Goal: Information Seeking & Learning: Learn about a topic

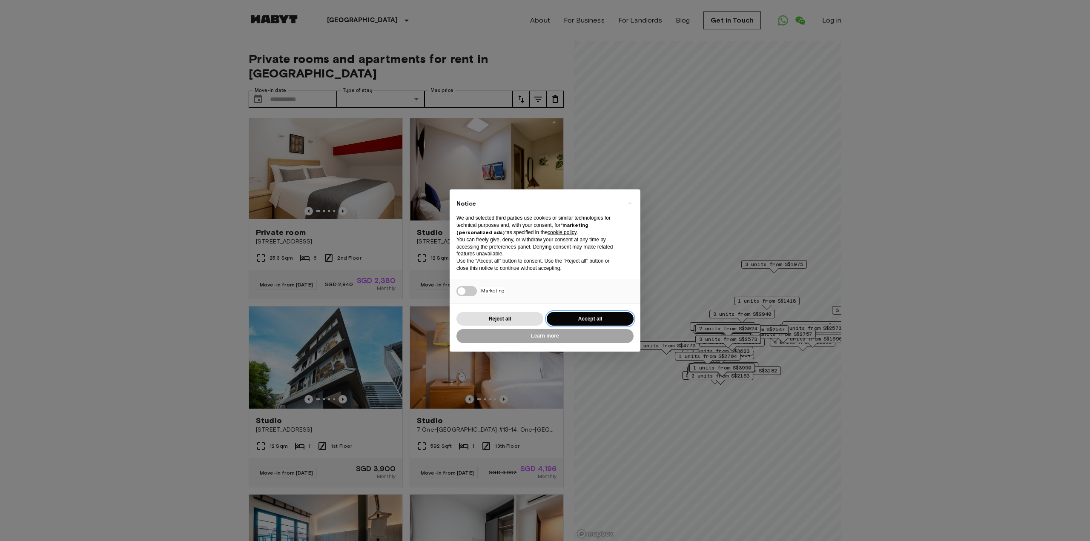
click at [567, 322] on button "Accept all" at bounding box center [590, 319] width 87 height 14
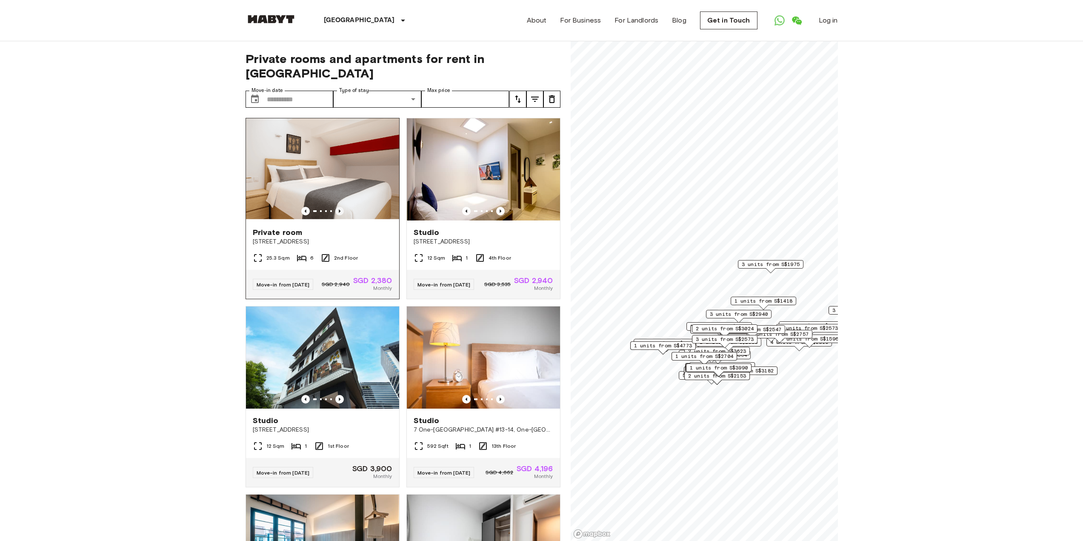
click at [339, 207] on icon "Previous image" at bounding box center [339, 211] width 9 height 9
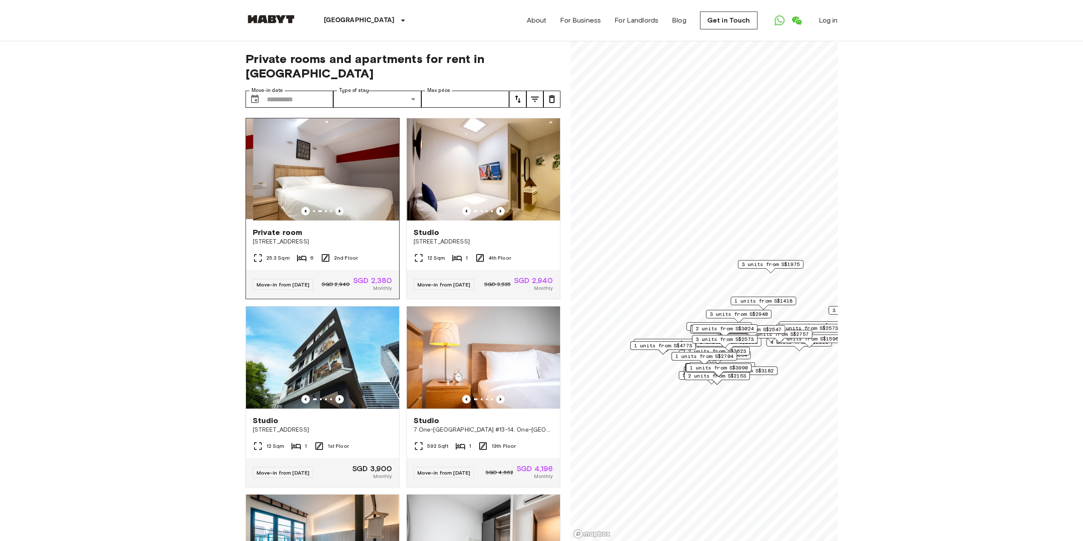
click at [339, 207] on icon "Previous image" at bounding box center [339, 211] width 9 height 9
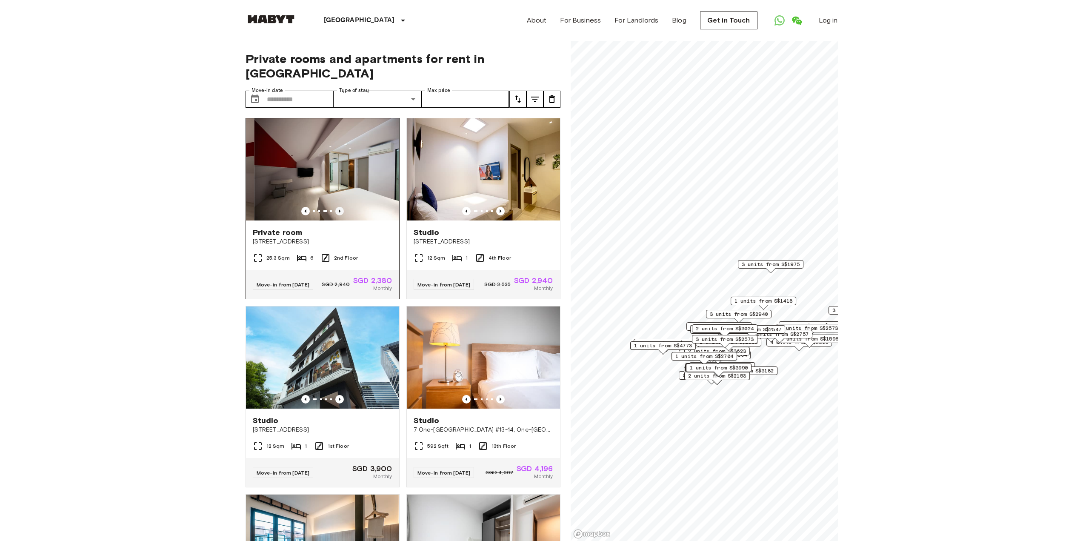
click at [339, 207] on icon "Previous image" at bounding box center [339, 211] width 9 height 9
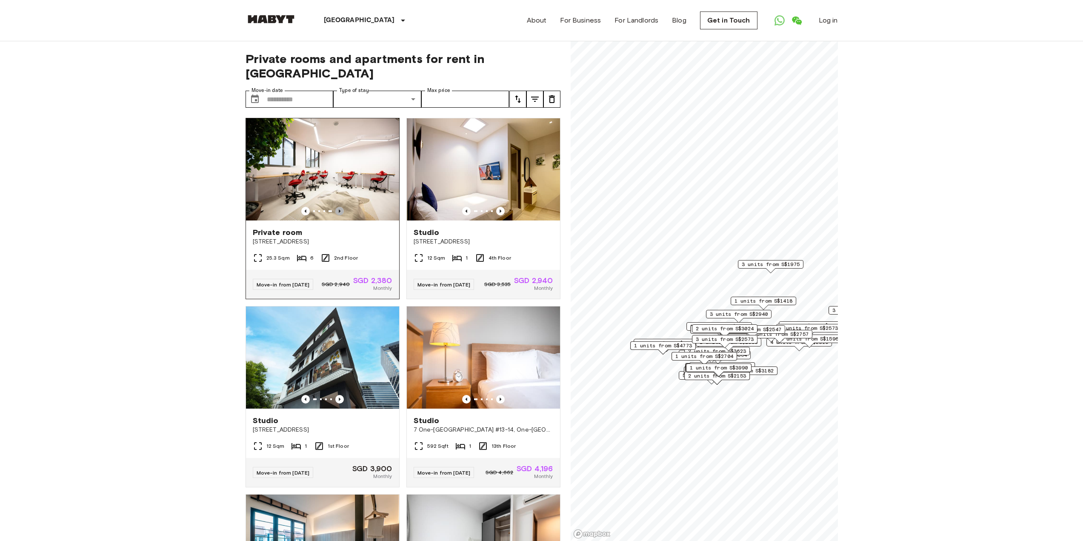
click at [339, 207] on icon "Previous image" at bounding box center [339, 211] width 9 height 9
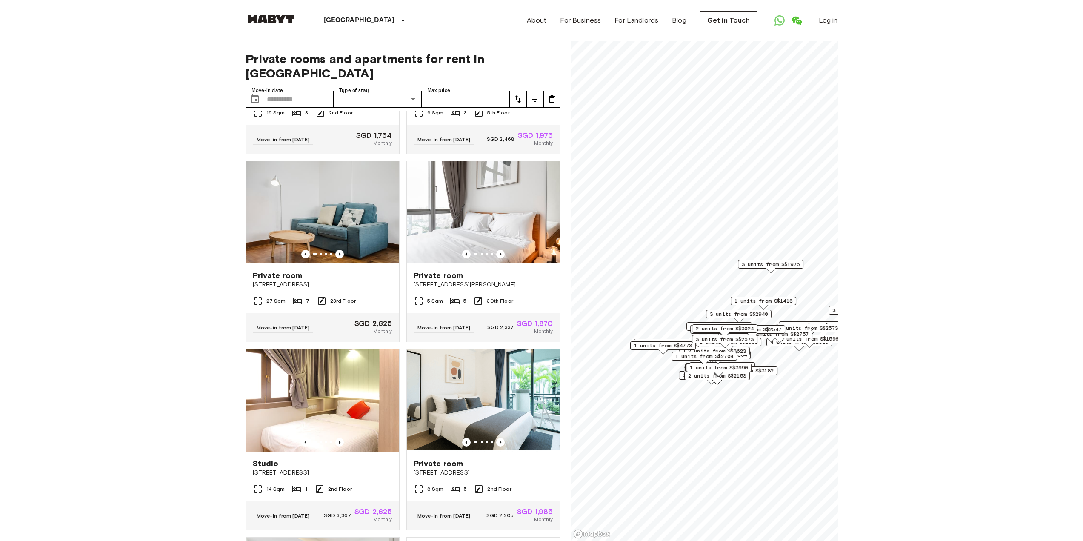
scroll to position [564, 0]
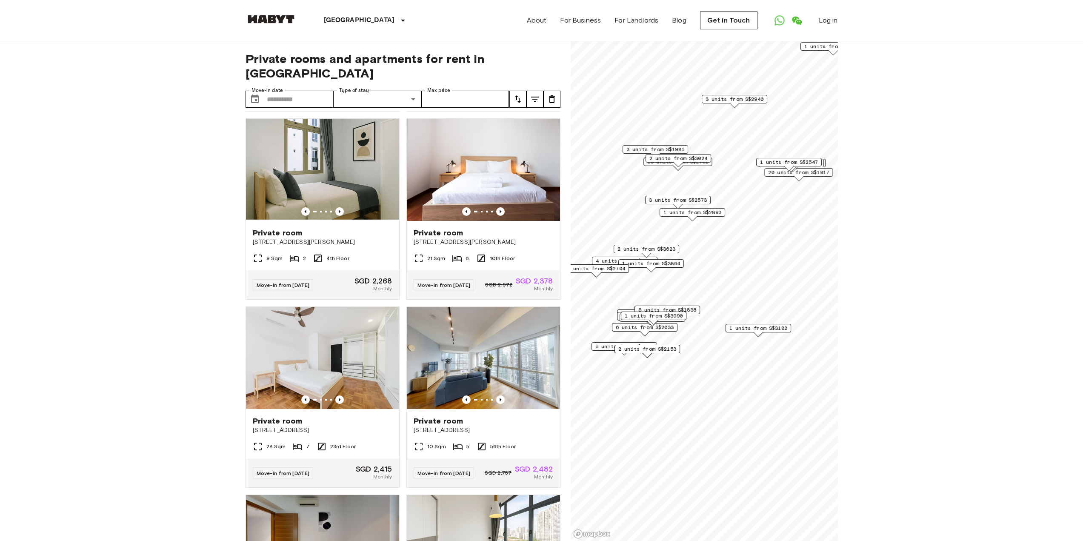
scroll to position [167, 0]
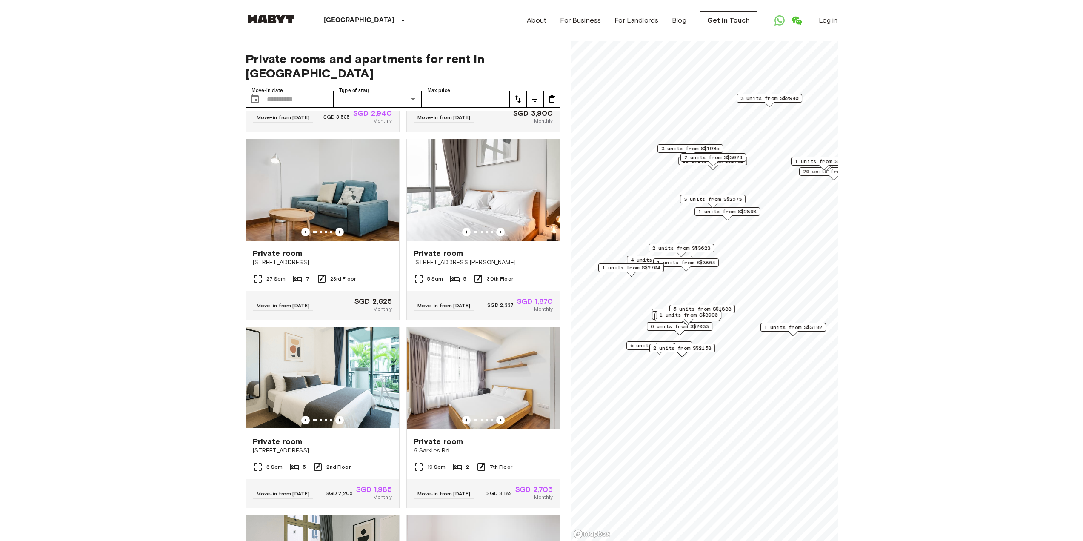
click at [793, 326] on span "1 units from S$3182" at bounding box center [794, 328] width 58 height 8
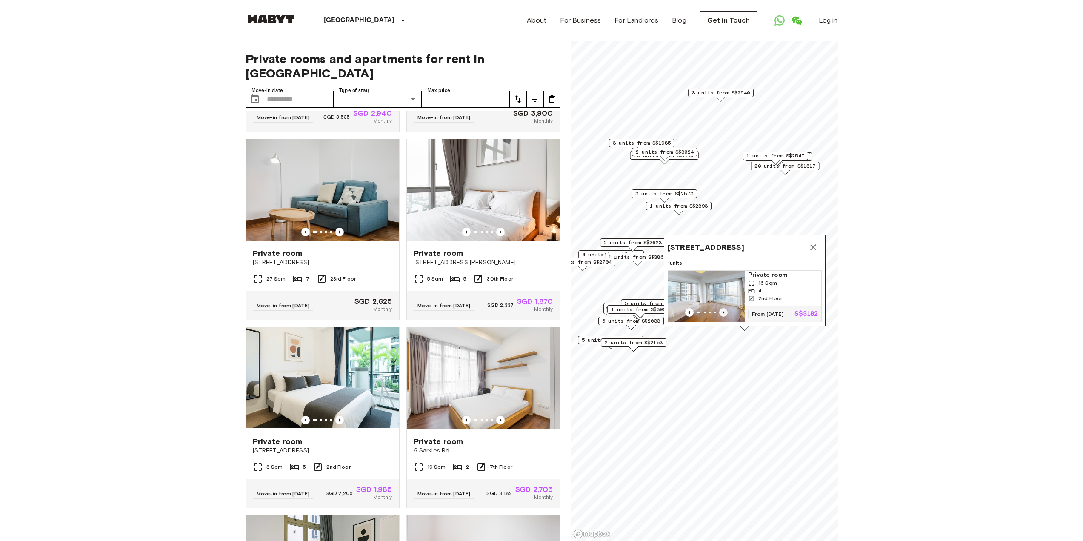
click at [723, 308] on icon "Previous image" at bounding box center [723, 312] width 9 height 9
click at [722, 308] on icon "Previous image" at bounding box center [723, 312] width 9 height 9
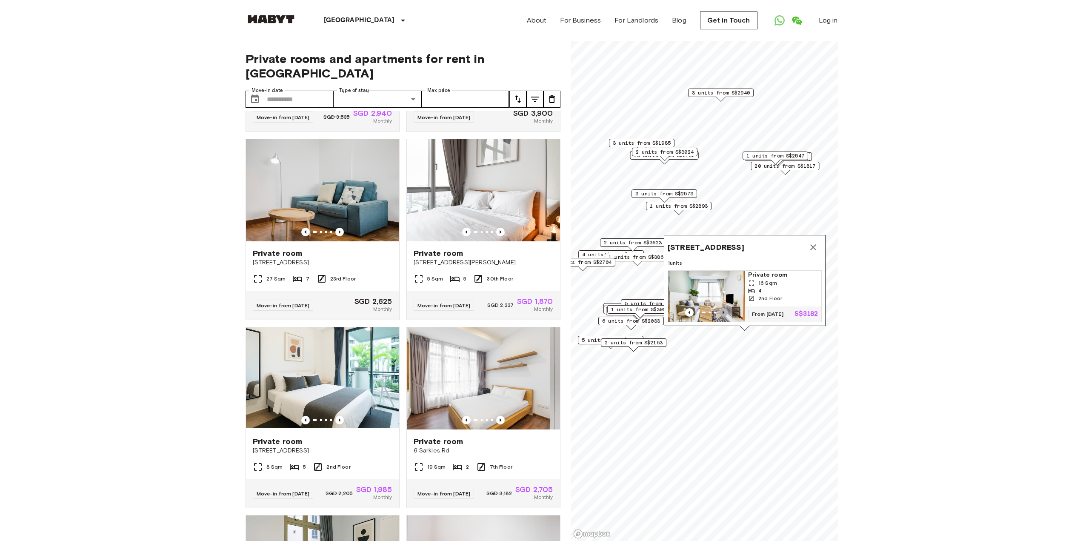
click at [722, 308] on icon "Previous image" at bounding box center [723, 312] width 9 height 9
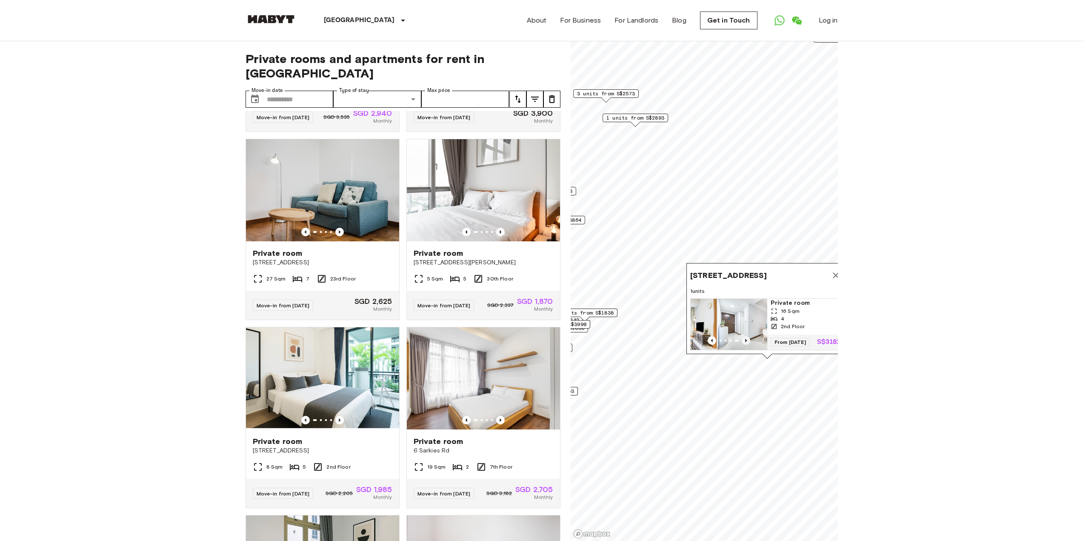
click at [722, 303] on img "Map marker" at bounding box center [755, 324] width 77 height 51
click at [835, 272] on icon "Map marker" at bounding box center [836, 275] width 6 height 6
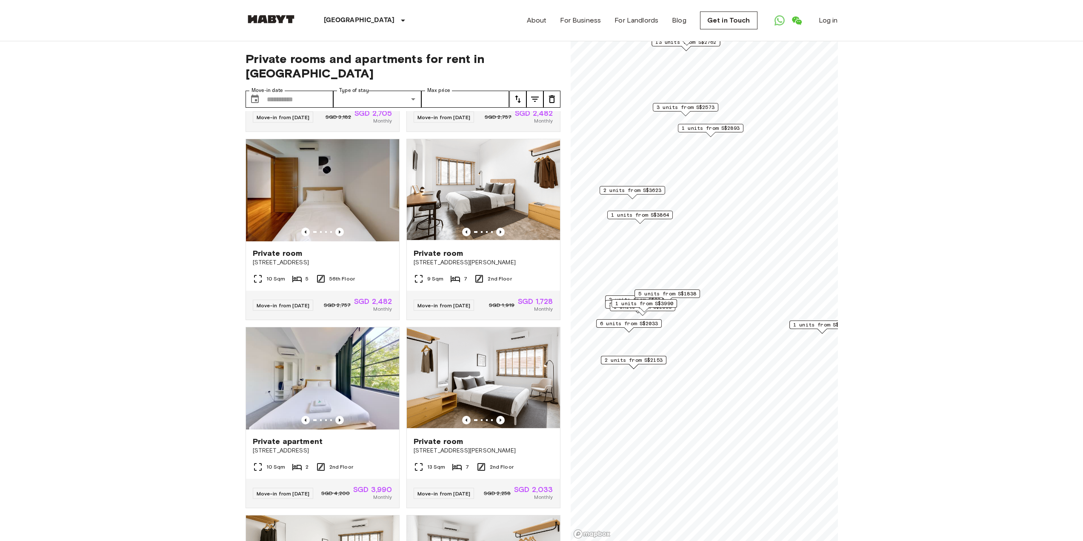
scroll to position [564, 0]
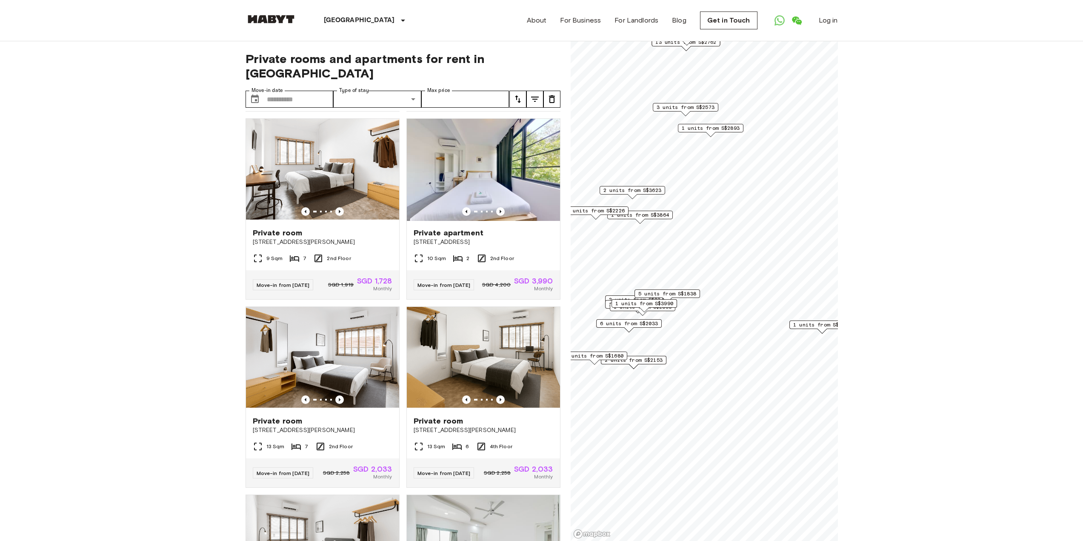
click at [635, 330] on div "6 units from S$2033" at bounding box center [629, 325] width 66 height 13
click at [631, 323] on span "6 units from S$2033" at bounding box center [629, 324] width 58 height 8
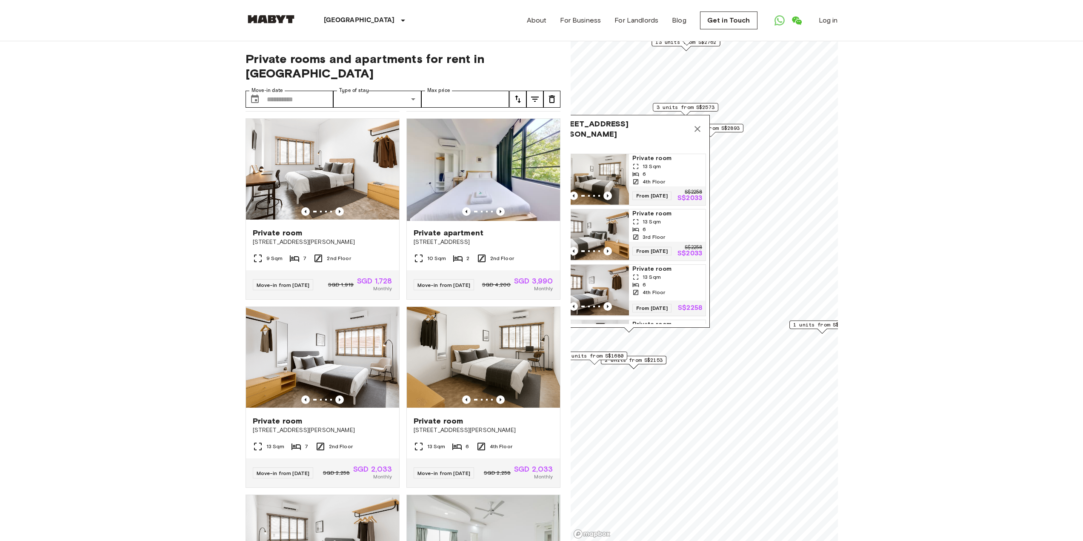
click at [598, 165] on img "Map marker" at bounding box center [591, 179] width 77 height 51
click at [697, 131] on icon "Map marker" at bounding box center [698, 129] width 10 height 10
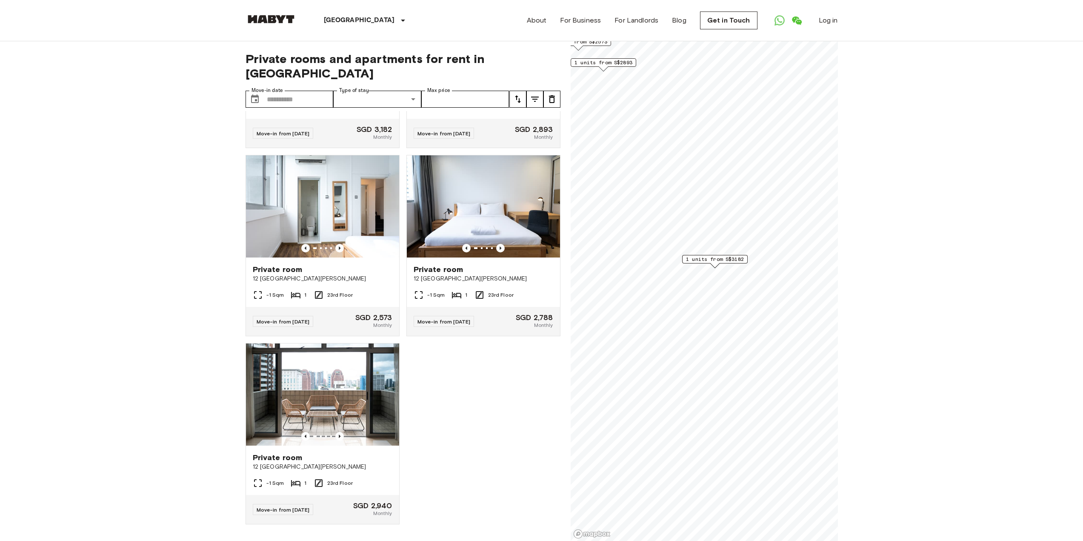
scroll to position [167, 0]
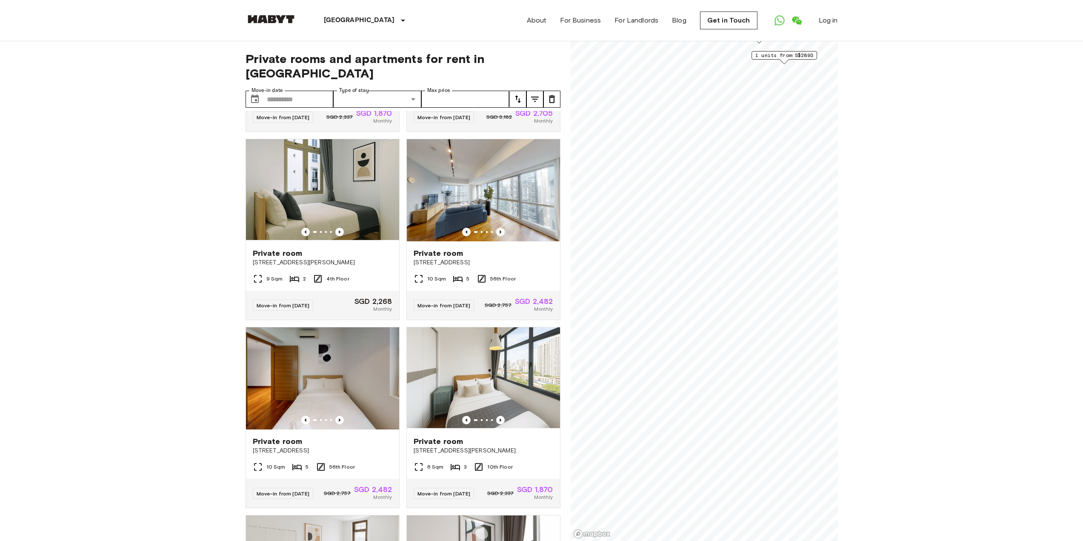
scroll to position [366, 0]
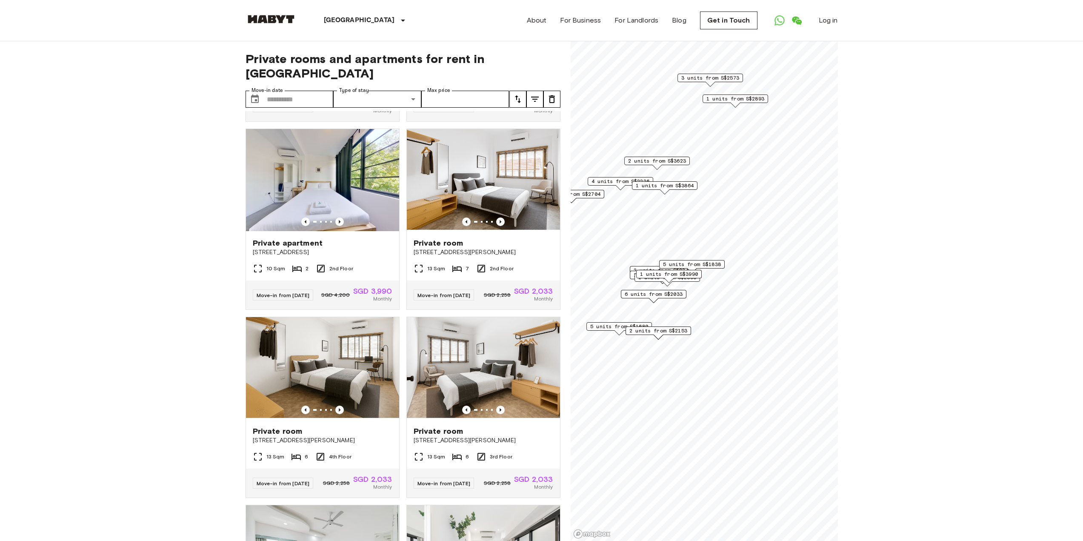
scroll to position [64, 0]
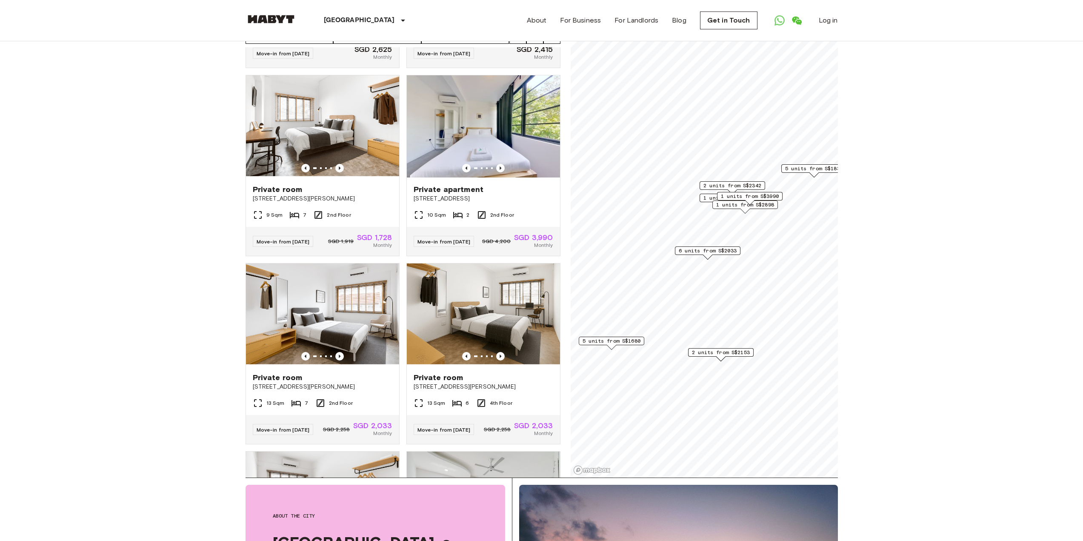
scroll to position [360, 0]
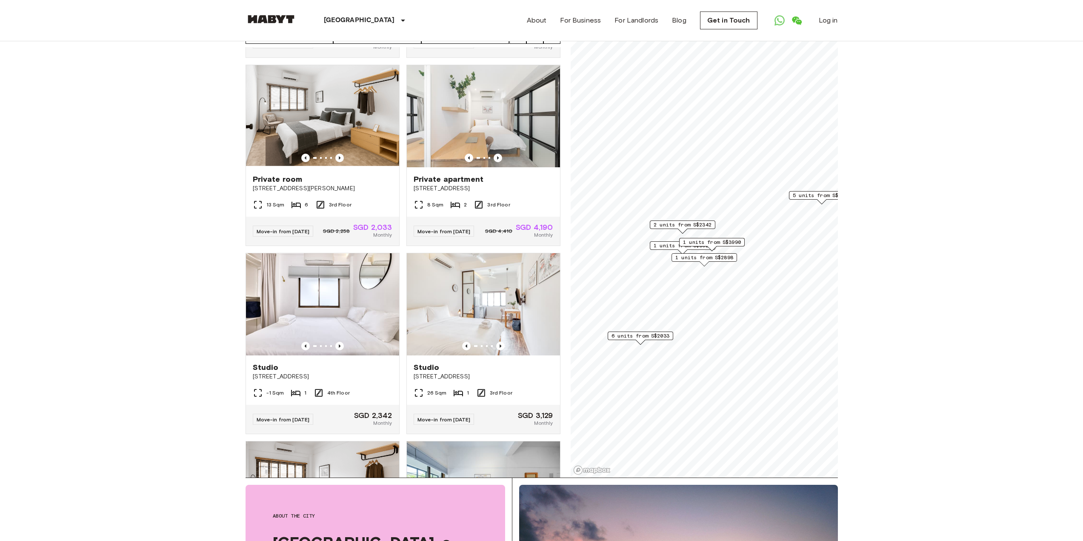
scroll to position [167, 0]
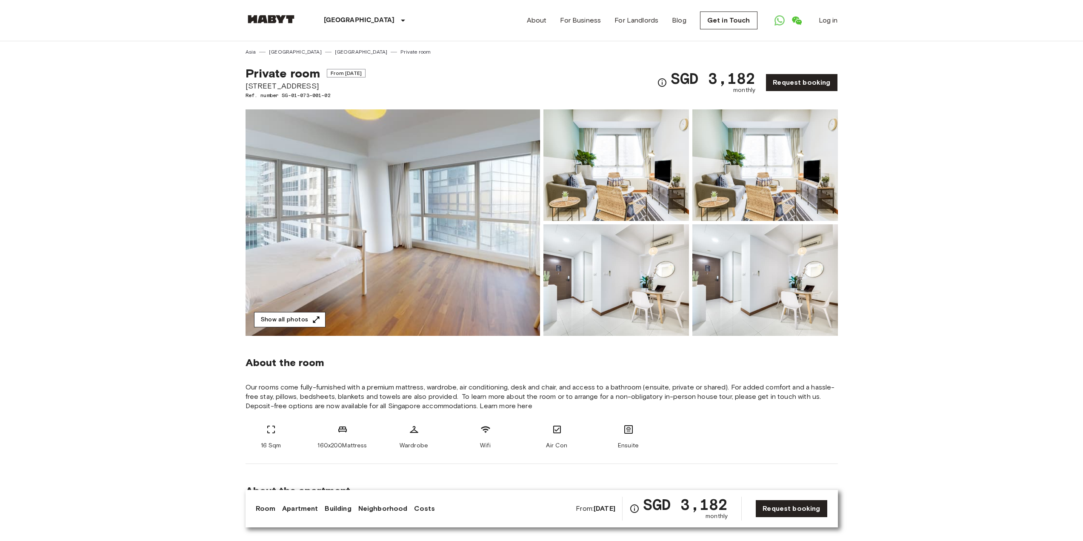
click at [308, 320] on button "Show all photos" at bounding box center [290, 320] width 72 height 16
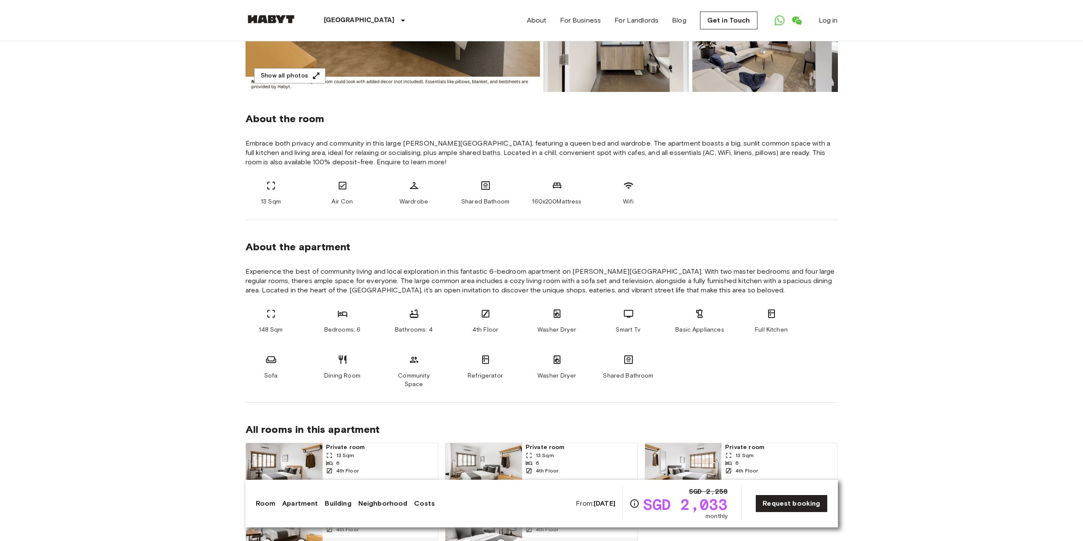
scroll to position [64, 0]
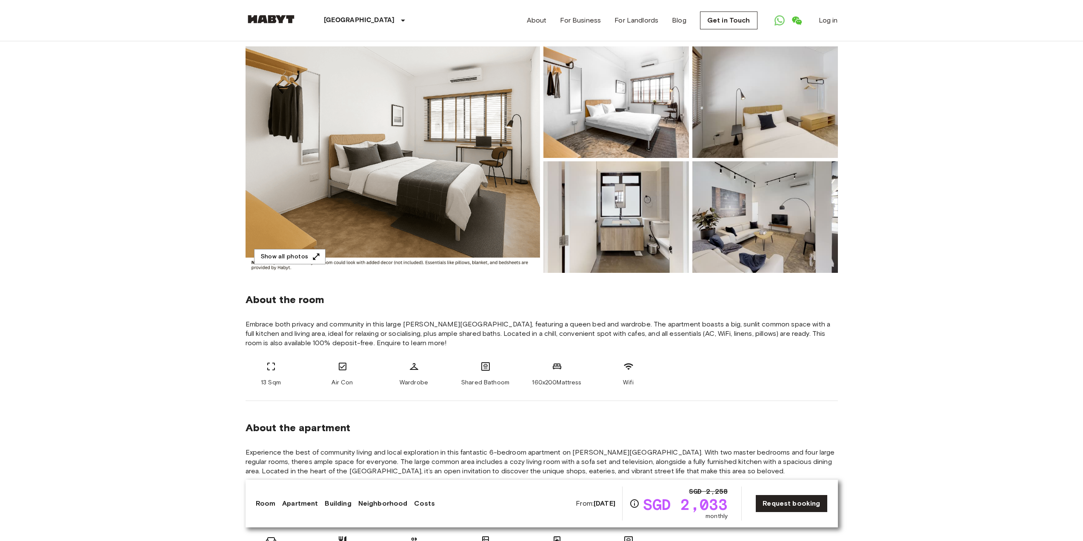
click at [435, 144] on img at bounding box center [393, 159] width 295 height 226
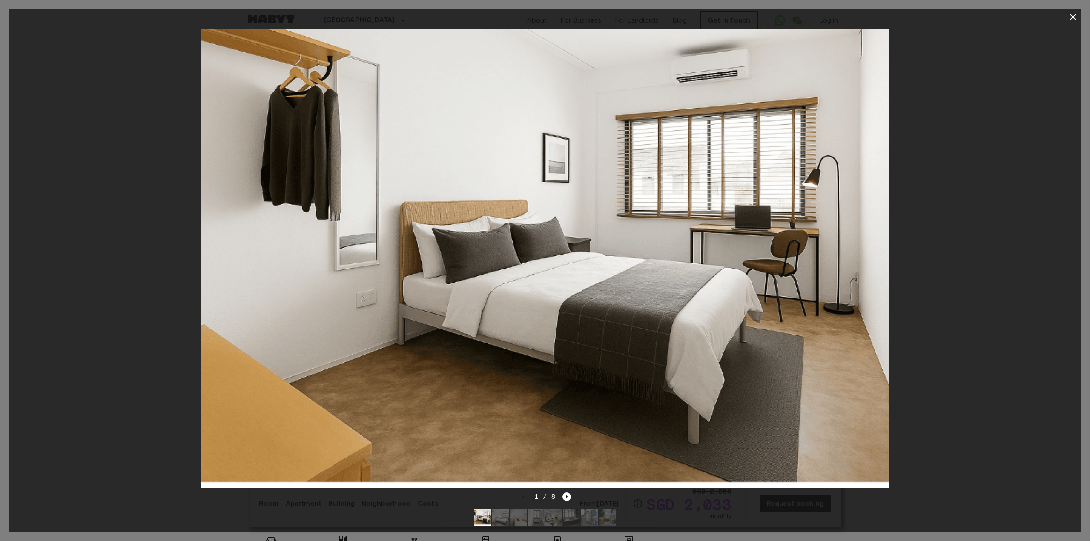
click at [973, 227] on div at bounding box center [545, 259] width 1073 height 466
click at [1075, 18] on icon "button" at bounding box center [1073, 17] width 10 height 10
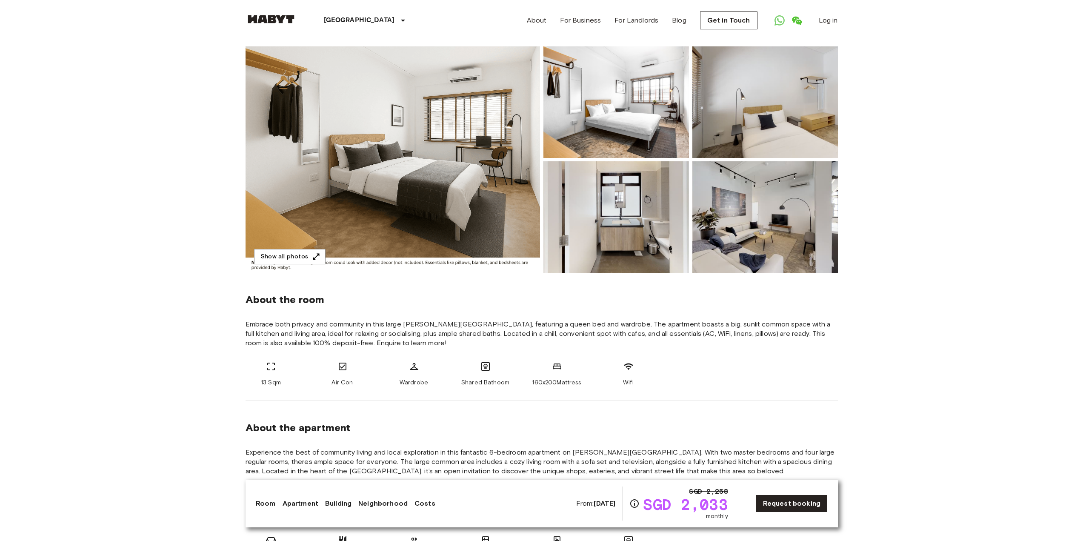
click at [743, 115] on img at bounding box center [766, 102] width 146 height 112
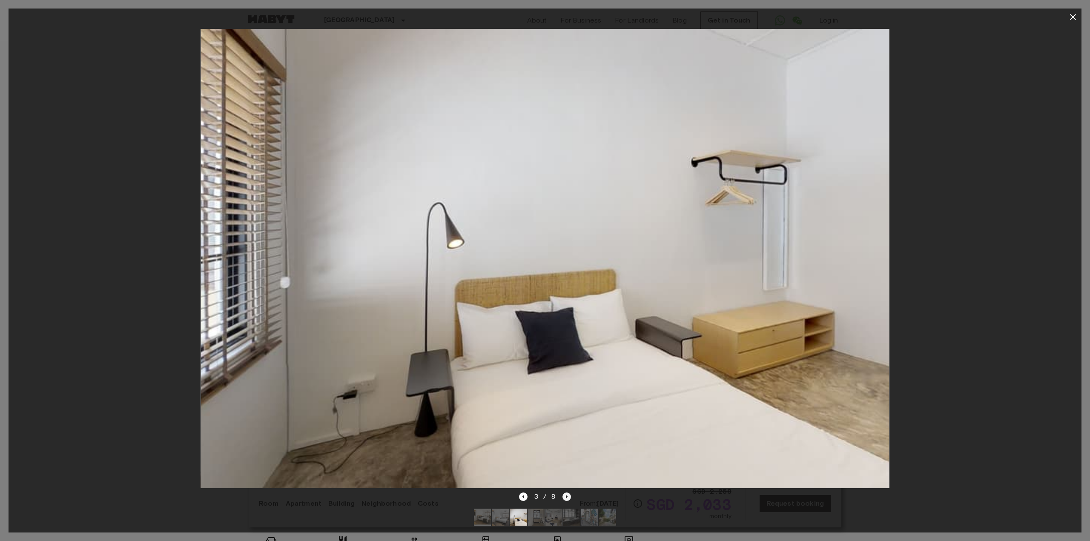
click at [565, 493] on icon "Next image" at bounding box center [566, 497] width 9 height 9
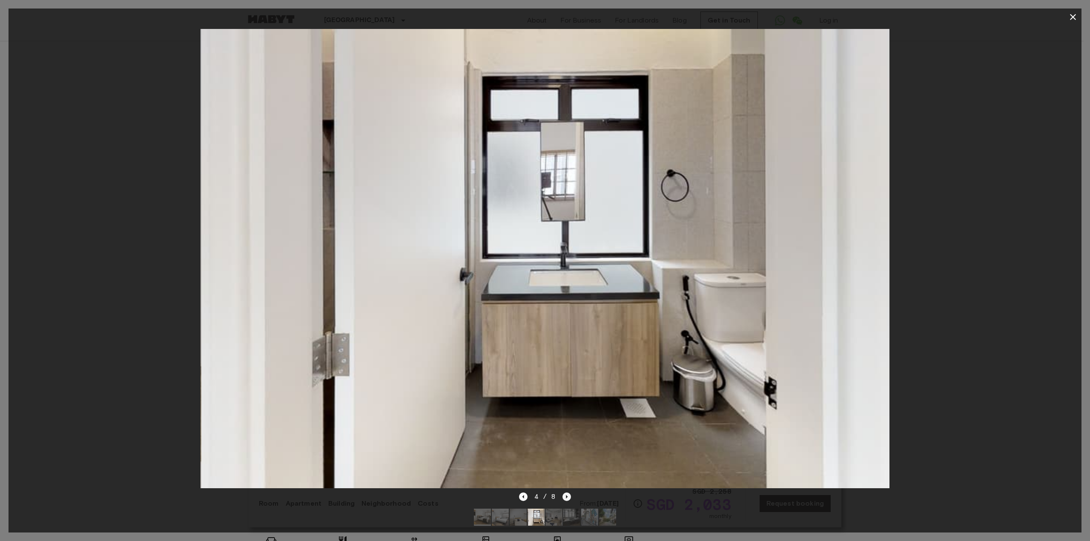
click at [567, 493] on icon "Next image" at bounding box center [566, 497] width 9 height 9
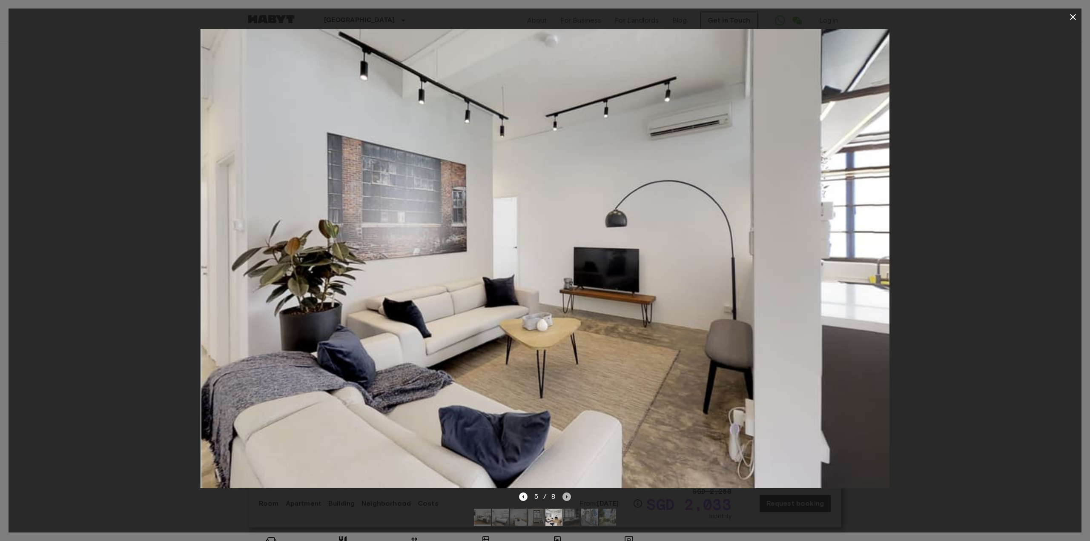
click at [567, 493] on icon "Next image" at bounding box center [566, 497] width 9 height 9
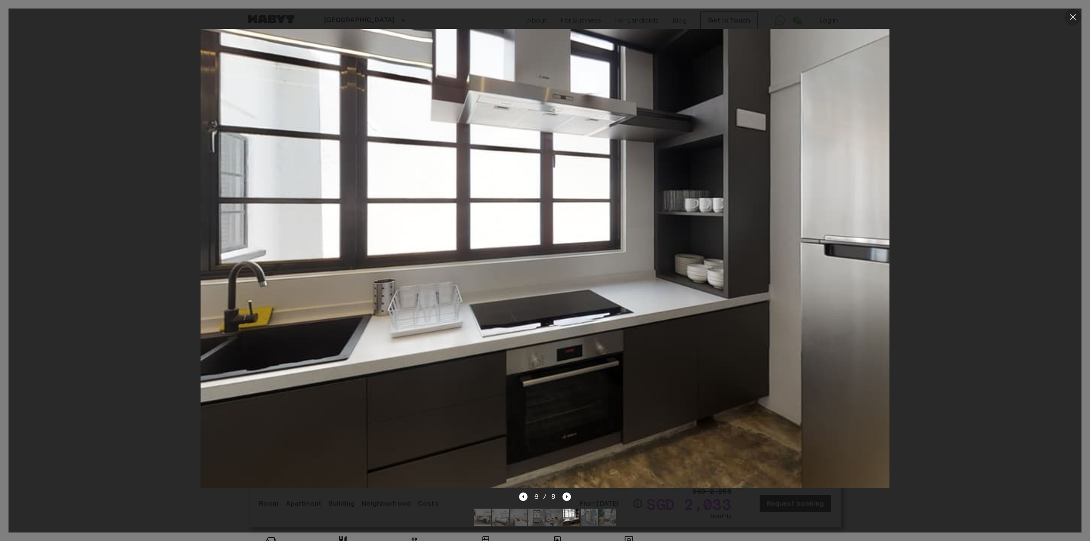
click at [1072, 15] on icon "button" at bounding box center [1073, 17] width 10 height 10
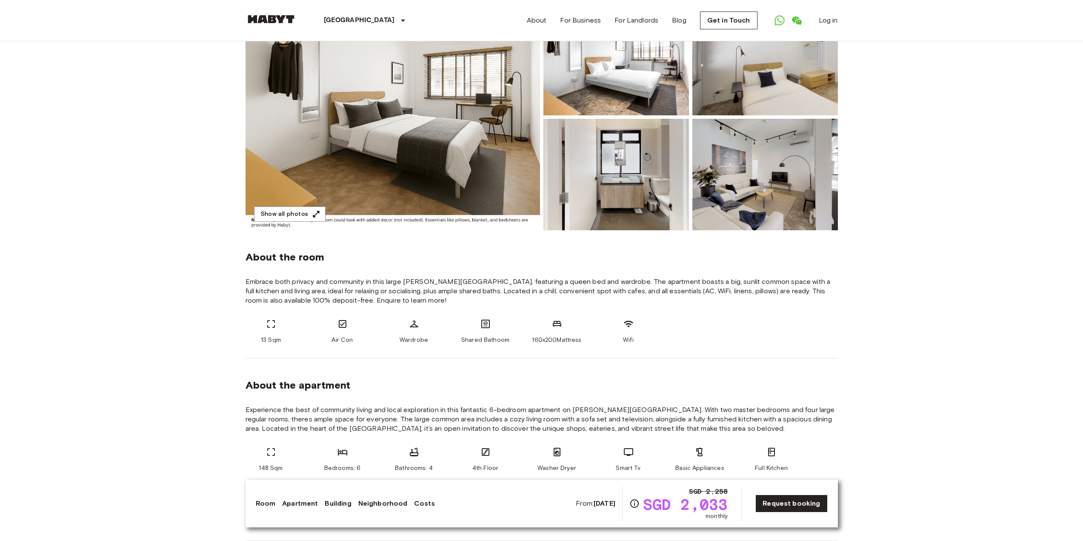
scroll to position [0, 0]
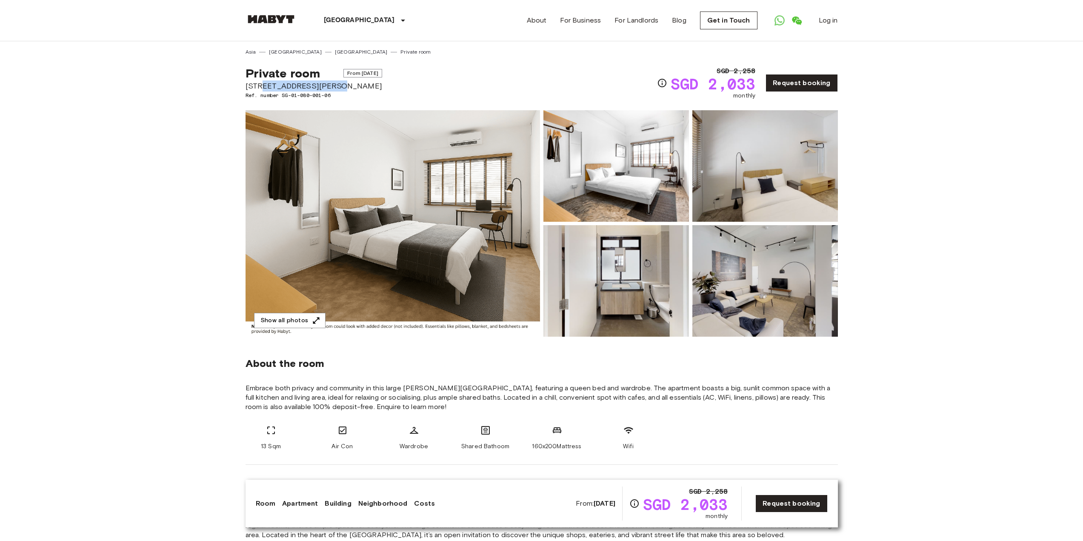
drag, startPoint x: 261, startPoint y: 86, endPoint x: 333, endPoint y: 83, distance: 72.4
click at [333, 83] on span "[STREET_ADDRESS][PERSON_NAME]" at bounding box center [314, 85] width 137 height 11
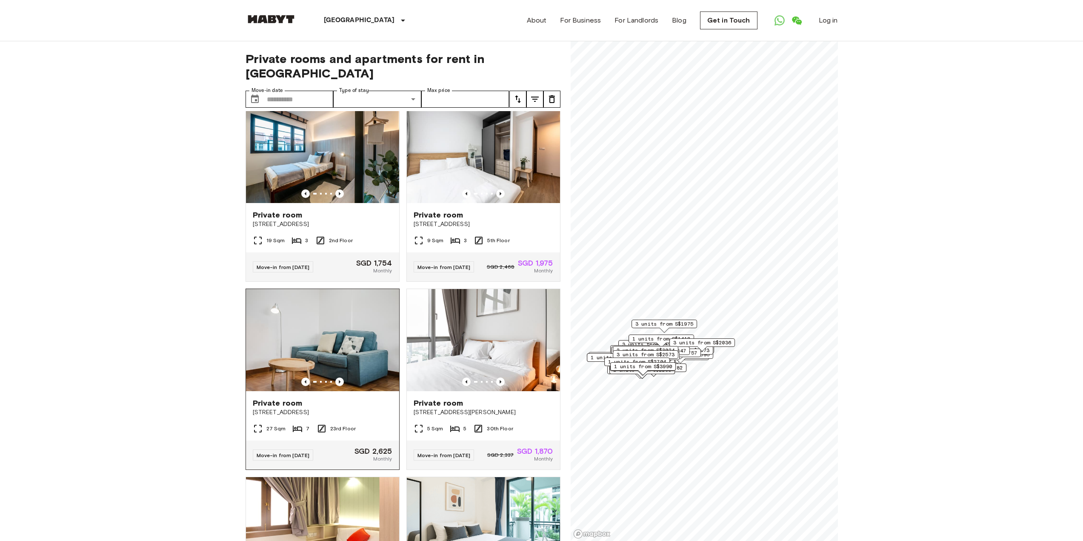
scroll to position [404, 0]
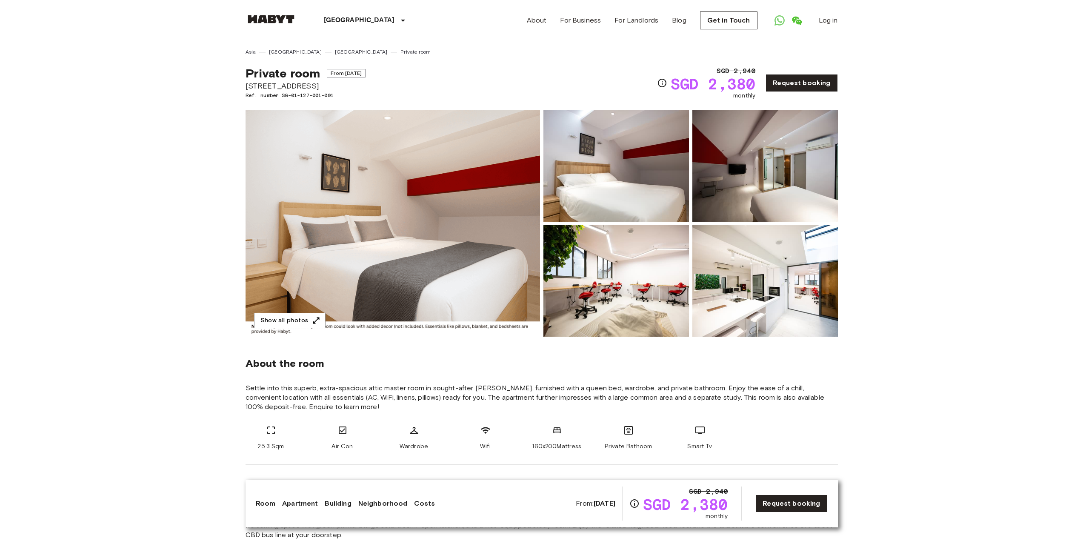
click at [648, 168] on img at bounding box center [617, 166] width 146 height 112
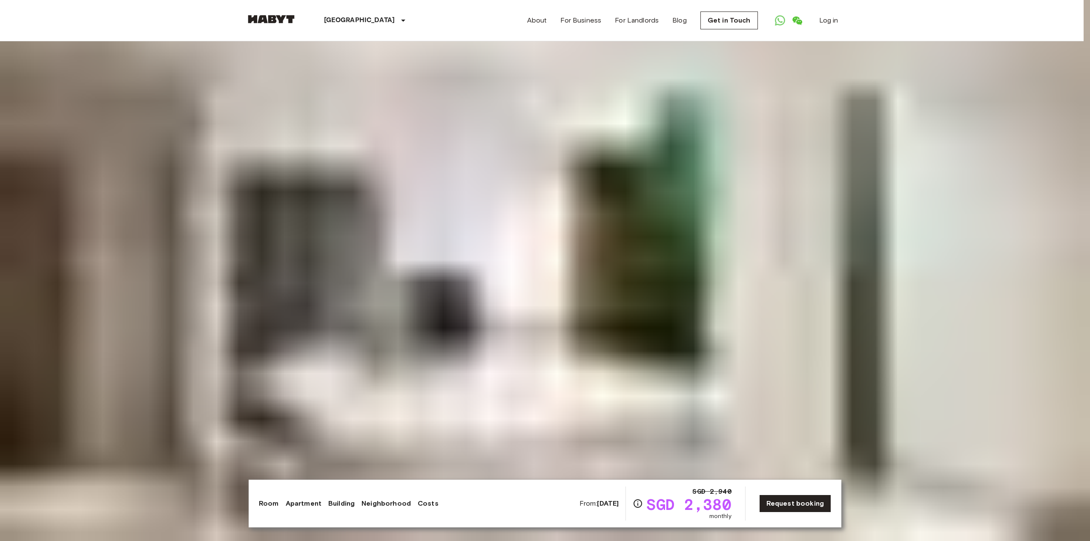
click at [370, 510] on img at bounding box center [545, 270] width 1090 height 541
click at [386, 510] on img at bounding box center [545, 270] width 1090 height 541
click at [412, 510] on img at bounding box center [545, 270] width 1090 height 541
click at [399, 510] on img at bounding box center [545, 270] width 1090 height 541
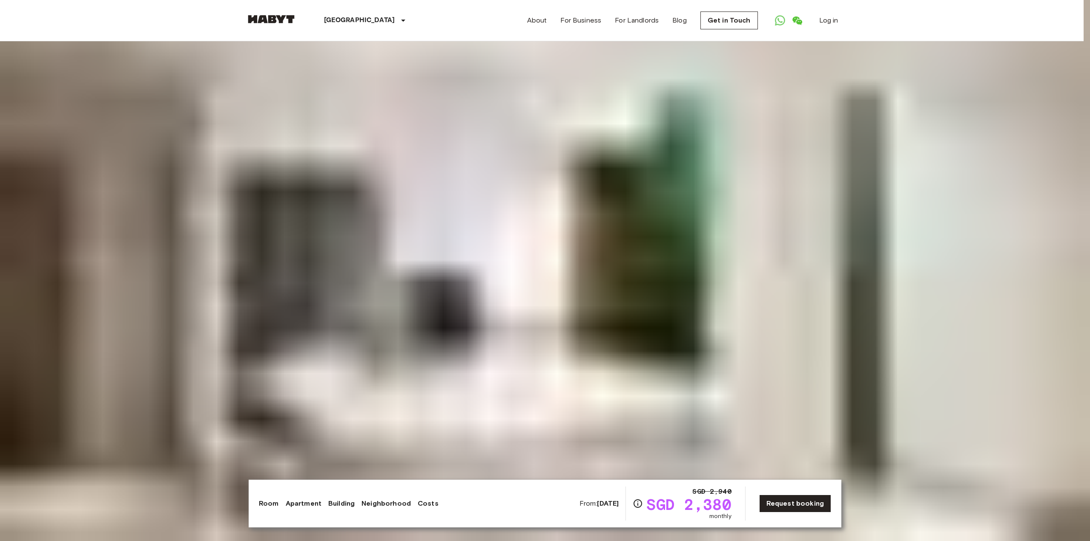
click at [437, 512] on img at bounding box center [545, 270] width 1090 height 541
click at [463, 512] on img at bounding box center [545, 270] width 1090 height 541
click at [543, 513] on img at bounding box center [545, 270] width 1090 height 541
click at [575, 513] on img at bounding box center [545, 270] width 1090 height 541
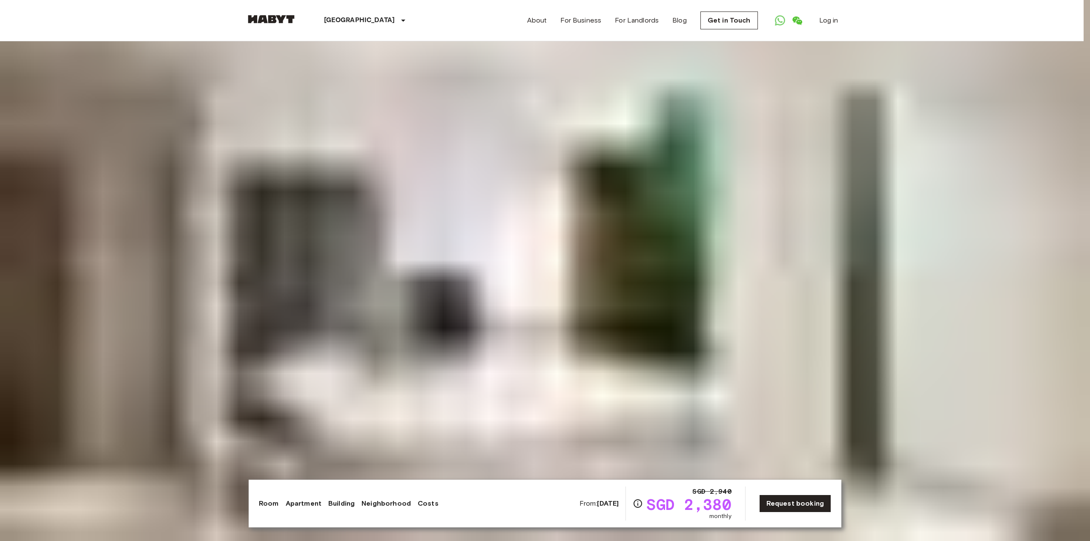
click at [626, 512] on img at bounding box center [545, 270] width 1090 height 541
click at [669, 513] on img at bounding box center [545, 270] width 1090 height 541
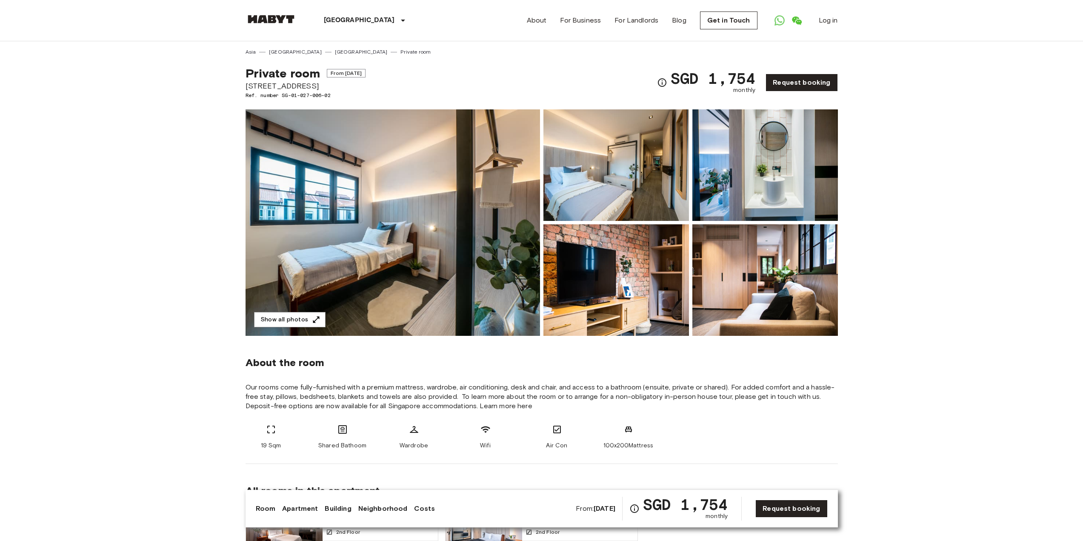
click at [406, 206] on img at bounding box center [393, 222] width 295 height 226
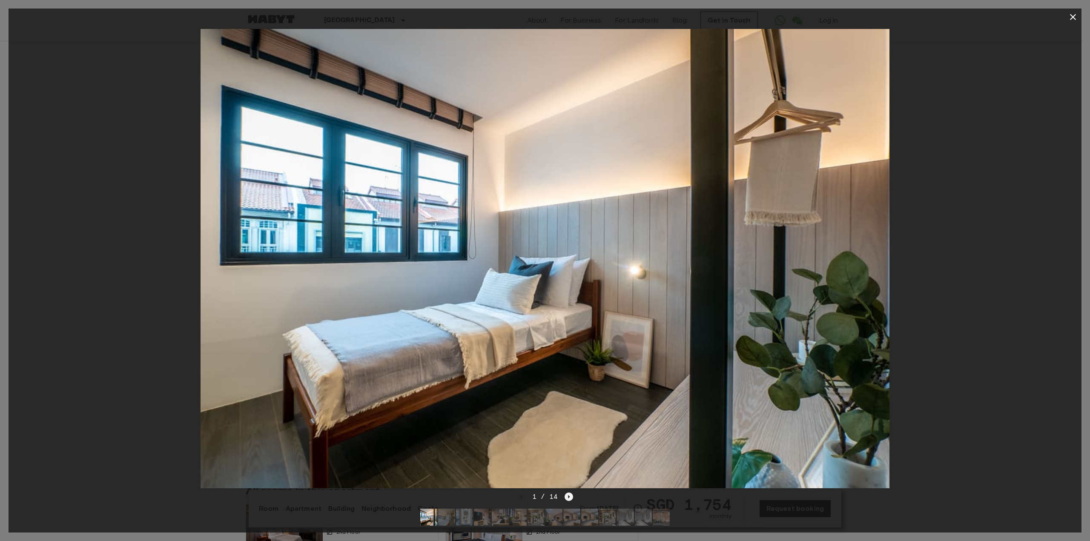
click at [565, 493] on icon "Next image" at bounding box center [568, 497] width 9 height 9
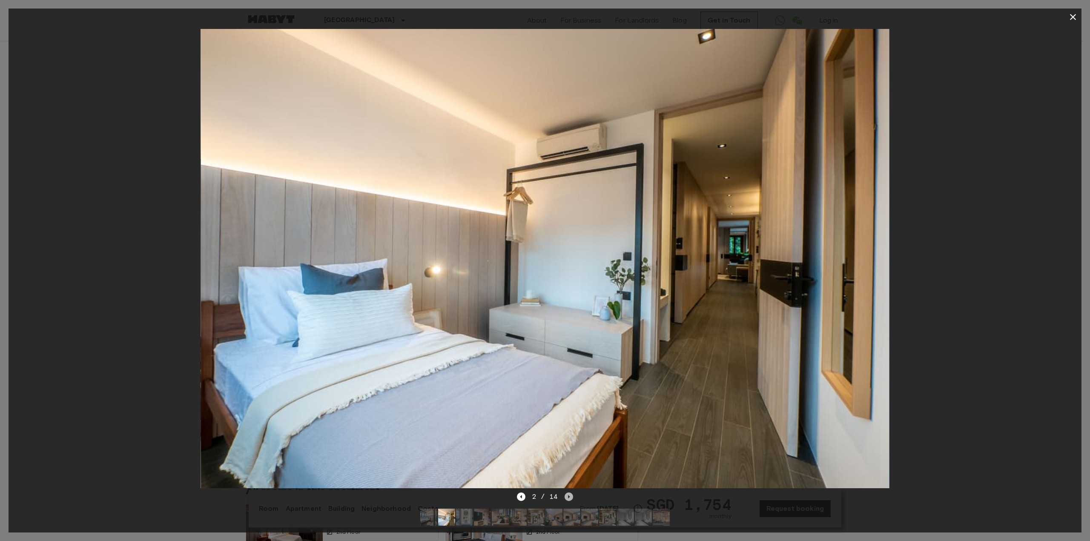
click at [569, 493] on icon "Next image" at bounding box center [568, 497] width 9 height 9
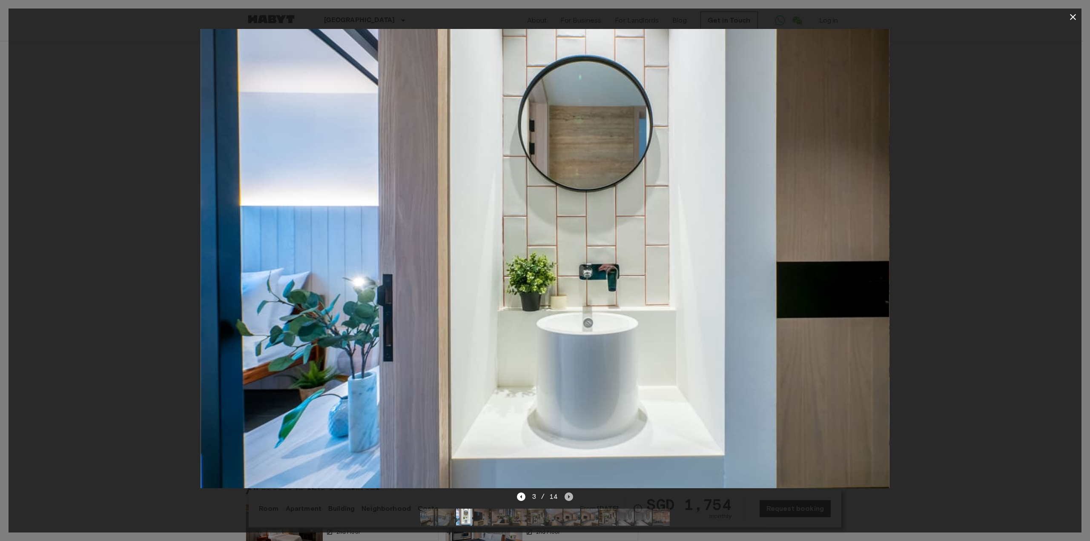
click at [569, 493] on icon "Next image" at bounding box center [568, 497] width 9 height 9
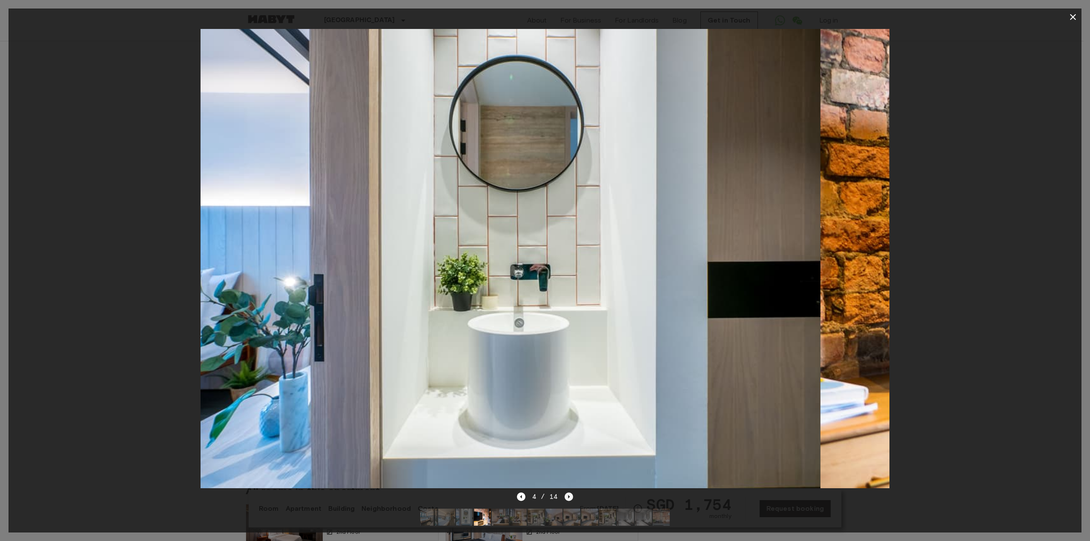
click at [569, 493] on icon "Next image" at bounding box center [568, 497] width 9 height 9
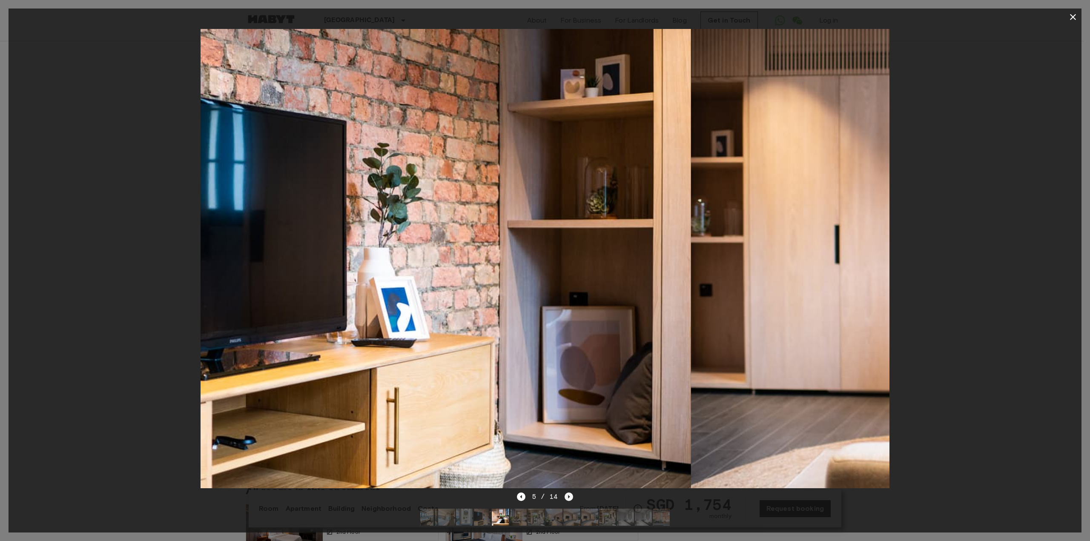
click at [569, 493] on icon "Next image" at bounding box center [568, 497] width 9 height 9
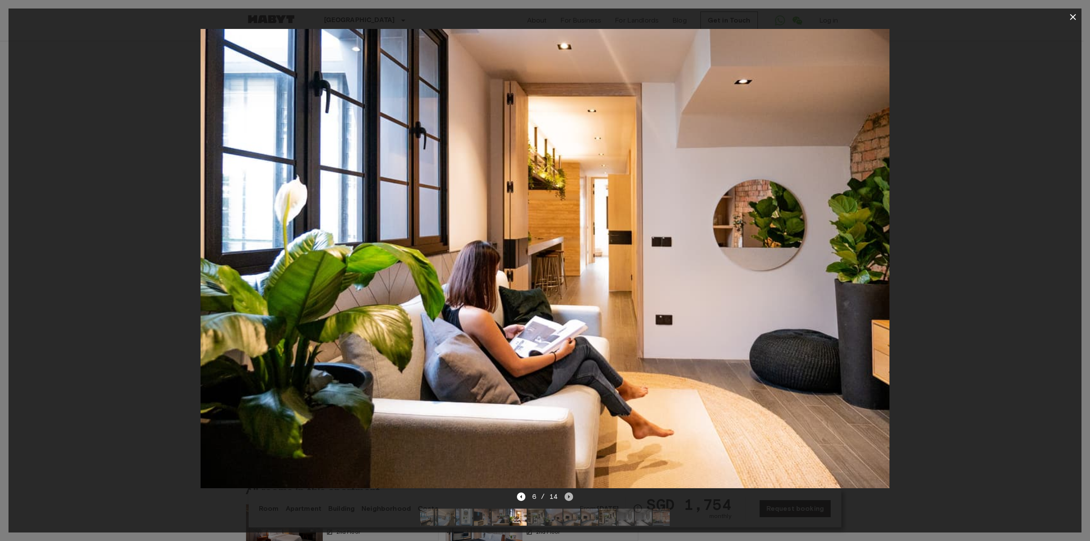
click at [569, 493] on icon "Next image" at bounding box center [568, 497] width 9 height 9
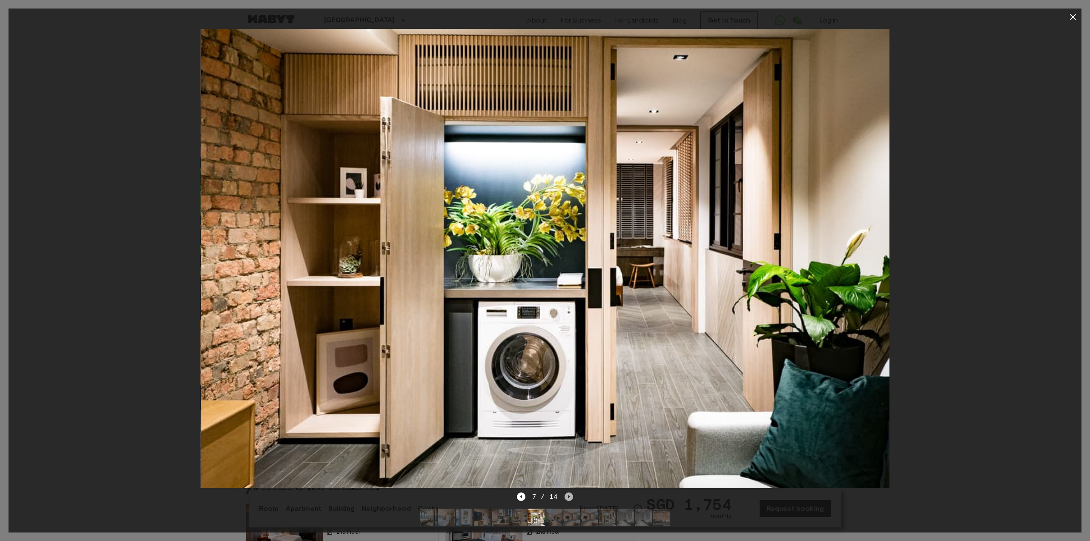
click at [569, 493] on icon "Next image" at bounding box center [568, 497] width 9 height 9
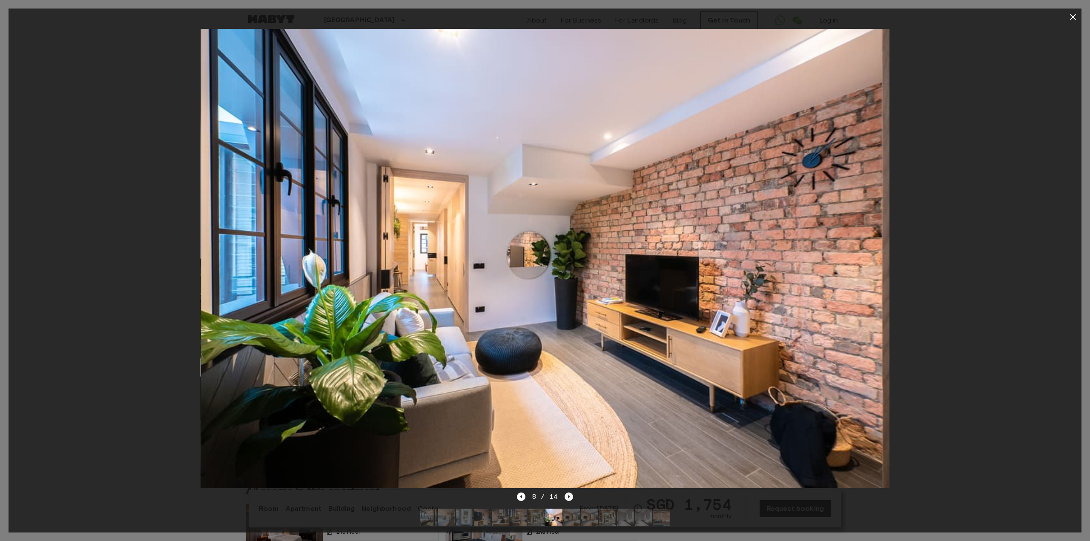
click at [569, 493] on icon "Next image" at bounding box center [568, 497] width 9 height 9
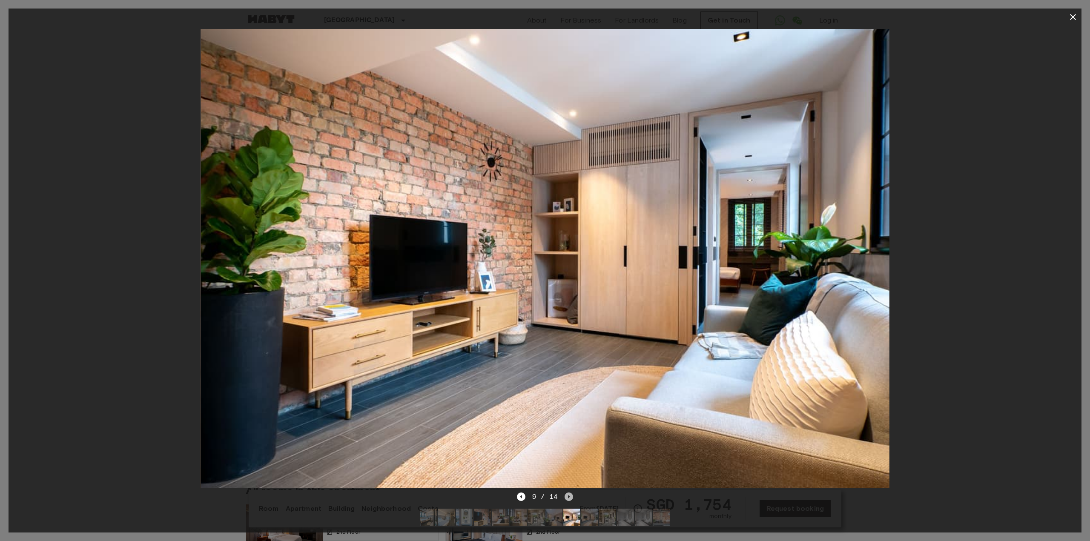
click at [569, 493] on icon "Next image" at bounding box center [568, 497] width 9 height 9
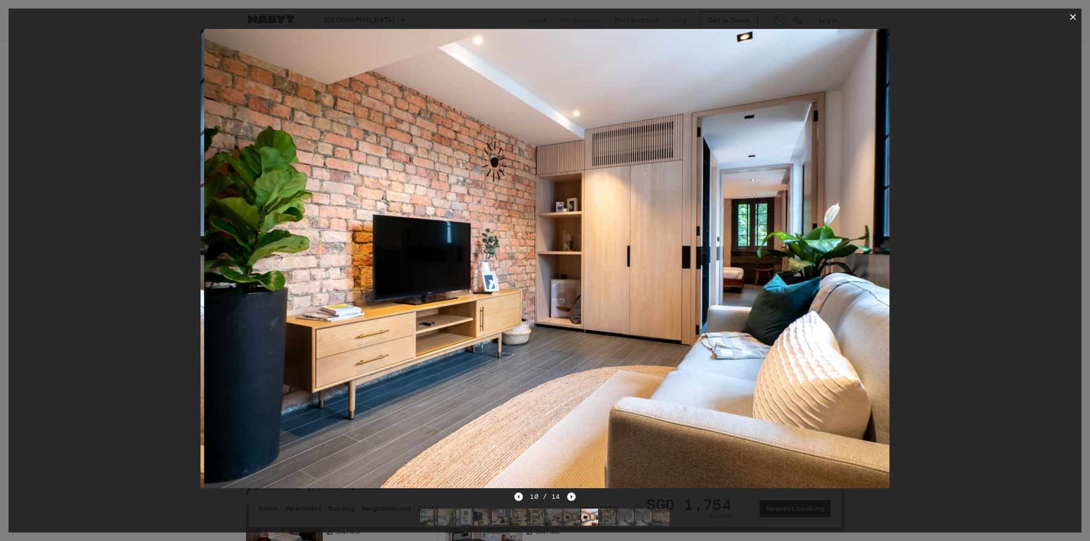
click at [569, 493] on icon "Next image" at bounding box center [571, 497] width 9 height 9
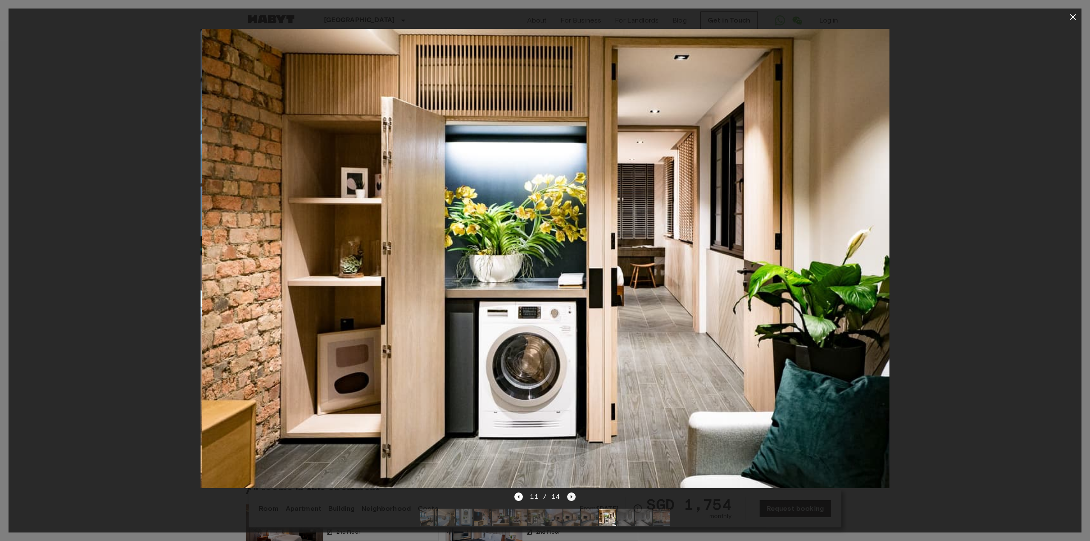
click at [569, 493] on icon "Next image" at bounding box center [571, 497] width 9 height 9
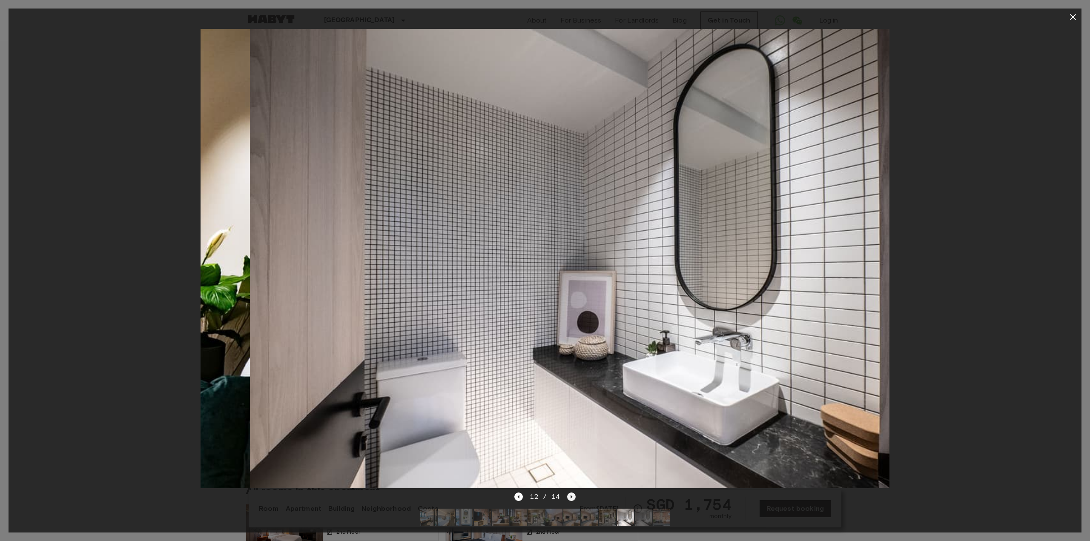
click at [569, 493] on icon "Next image" at bounding box center [571, 497] width 9 height 9
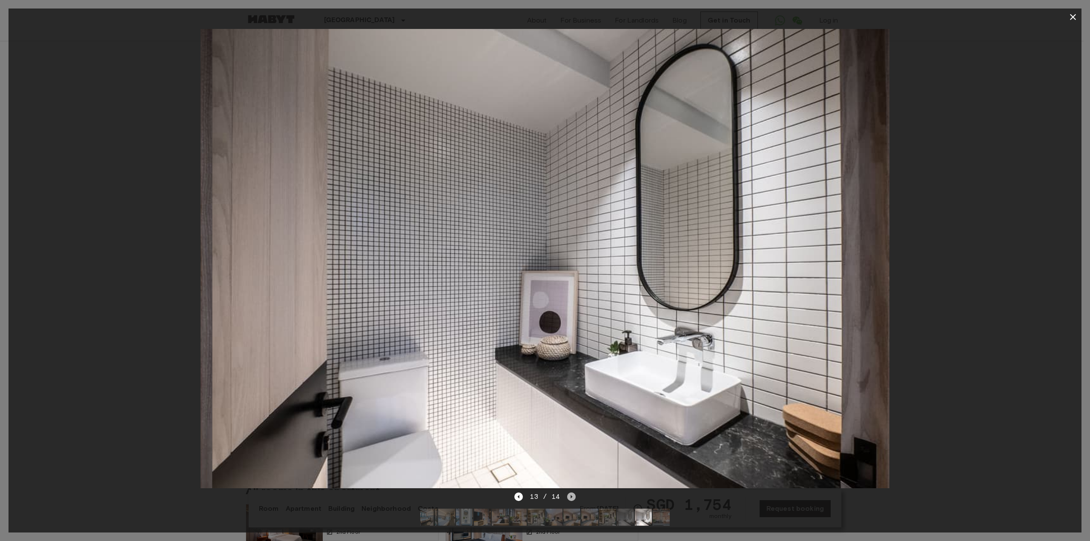
click at [569, 493] on icon "Next image" at bounding box center [571, 497] width 9 height 9
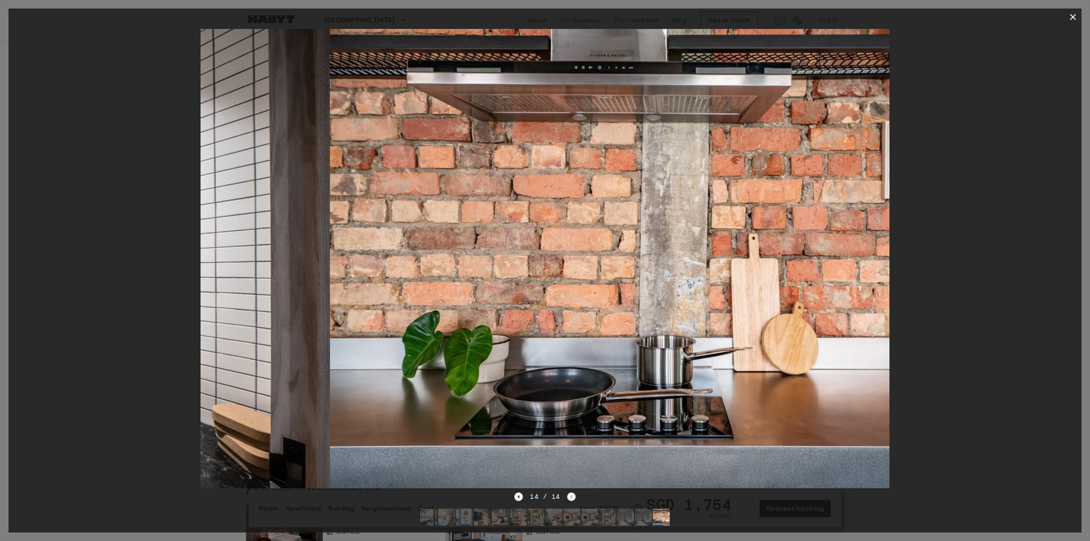
click at [569, 492] on div "14 / 14" at bounding box center [544, 497] width 61 height 10
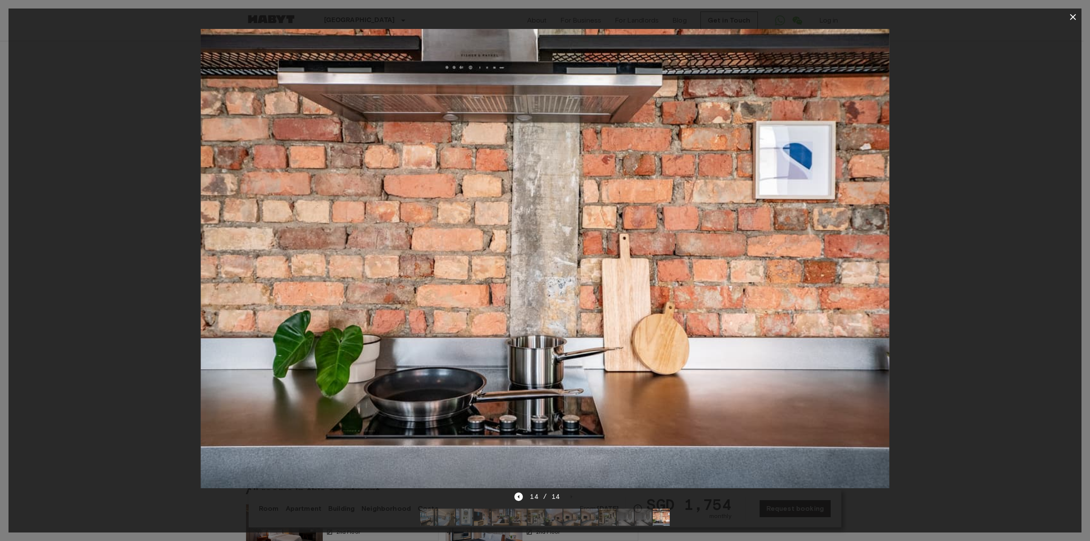
click at [969, 358] on div at bounding box center [545, 259] width 1073 height 466
click at [1072, 17] on icon "button" at bounding box center [1073, 17] width 6 height 6
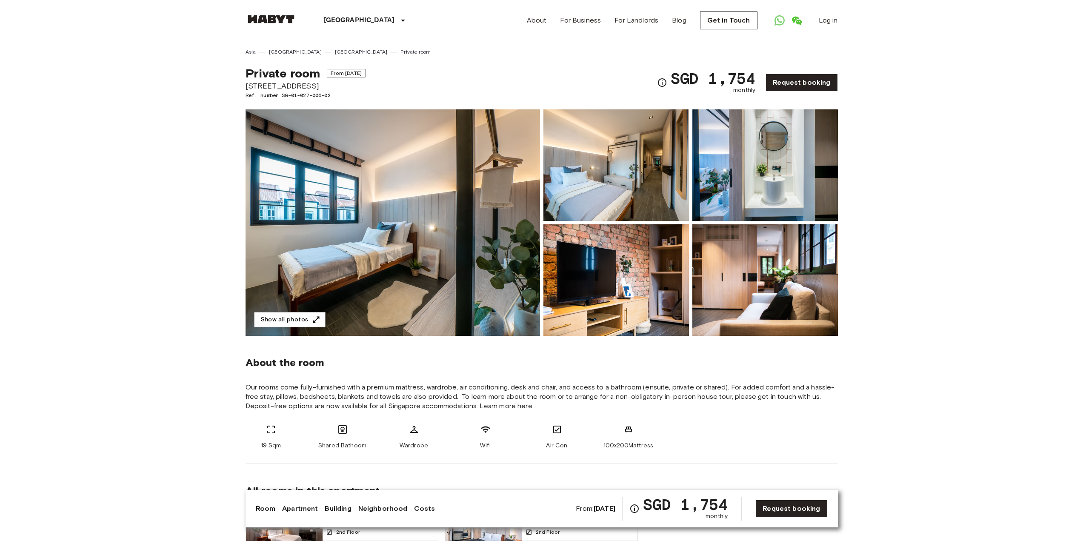
drag, startPoint x: 247, startPoint y: 87, endPoint x: 326, endPoint y: 86, distance: 78.8
click at [326, 86] on span "467D Joo Chiat Road" at bounding box center [306, 85] width 120 height 11
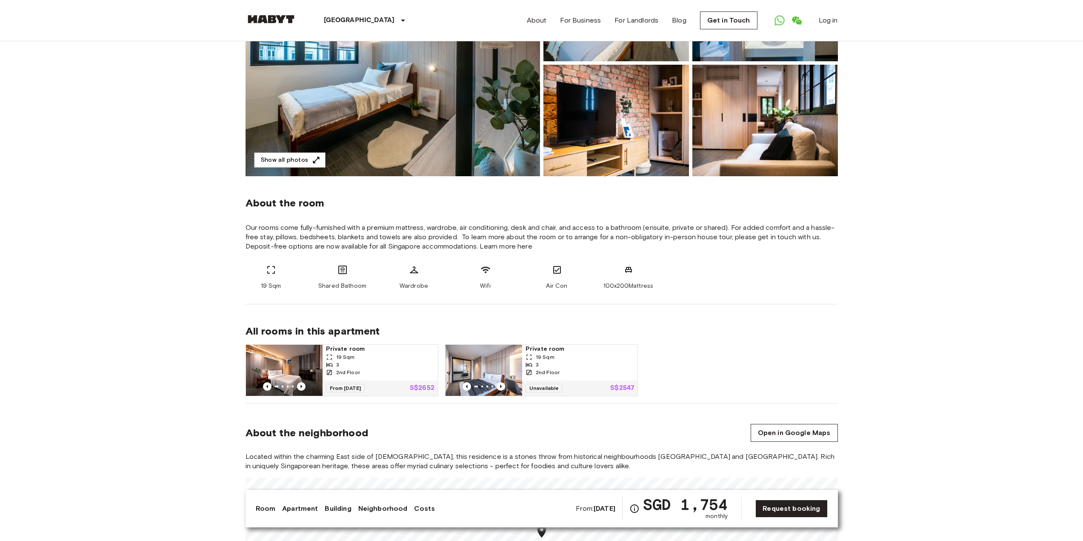
scroll to position [170, 0]
